Goal: Find specific page/section: Find specific page/section

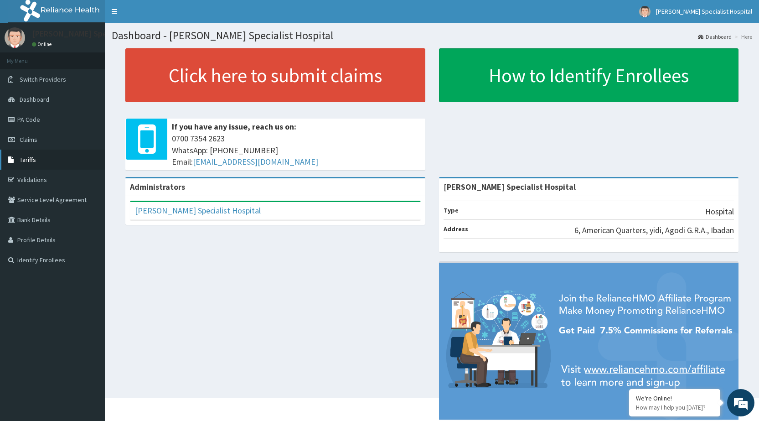
click at [32, 159] on span "Tariffs" at bounding box center [28, 159] width 16 height 8
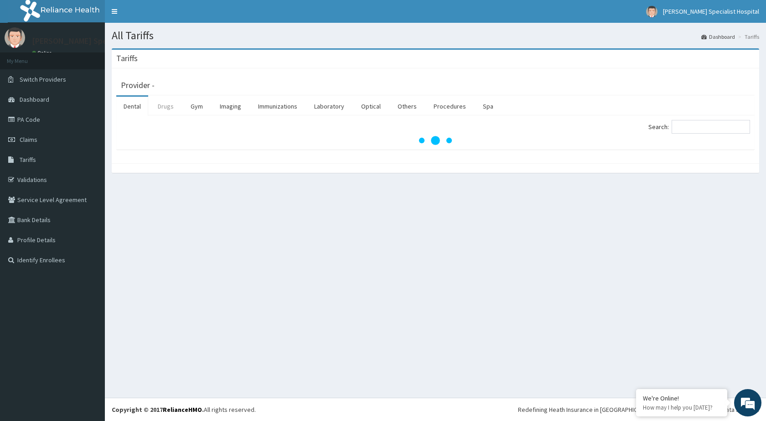
click at [161, 108] on link "Drugs" at bounding box center [165, 106] width 31 height 19
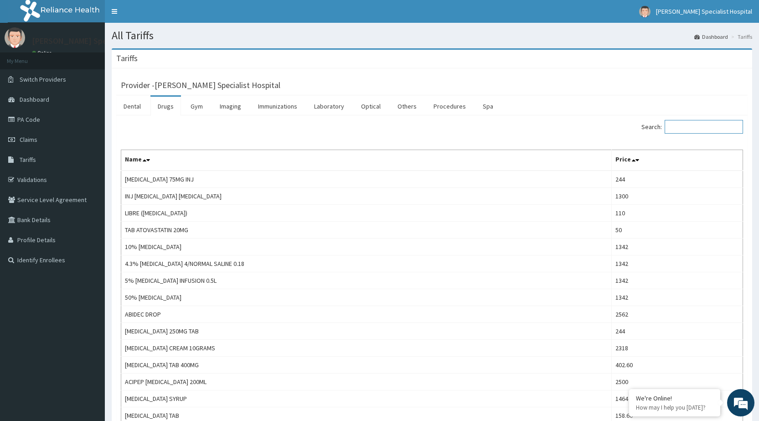
click at [703, 128] on input "Search:" at bounding box center [704, 127] width 78 height 14
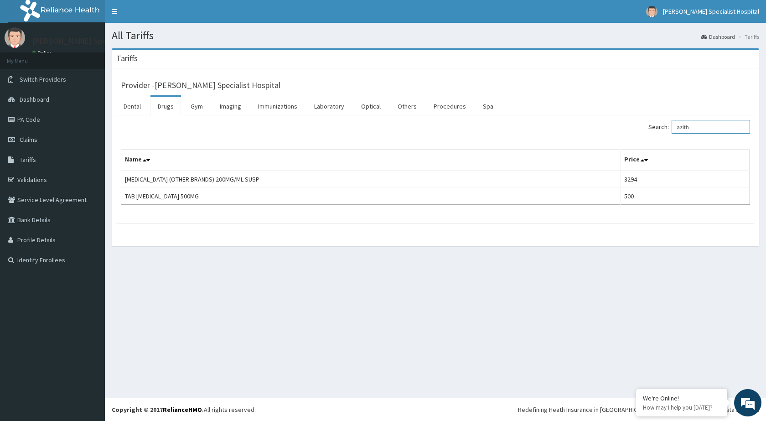
type input "azith"
